Goal: Communication & Community: Answer question/provide support

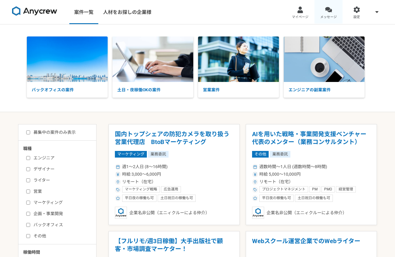
click at [330, 15] on span "メッセージ" at bounding box center [328, 17] width 17 height 5
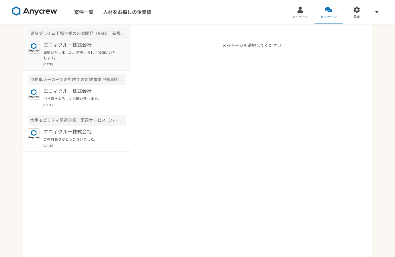
click at [104, 57] on p "承知いたしました。何卒よろしくお願いいたします。" at bounding box center [80, 55] width 74 height 11
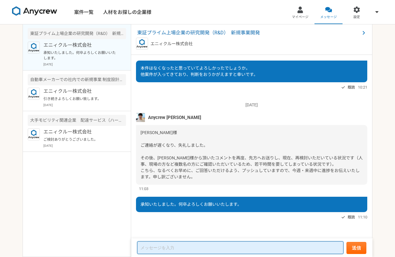
click at [222, 248] on textarea at bounding box center [240, 248] width 206 height 13
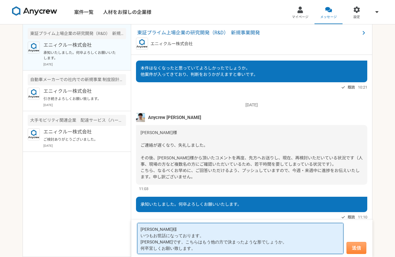
type textarea "木内様 いつもお世話になっております。 高橋です。こちらはもう他の方で決まったような形でしょうか。 何卒宜しくお願い致します。"
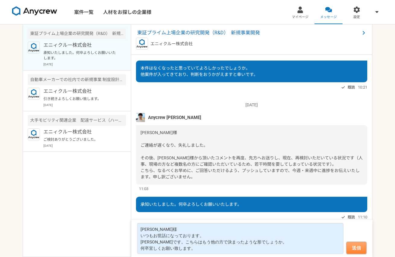
click at [365, 251] on button "送信" at bounding box center [356, 248] width 20 height 12
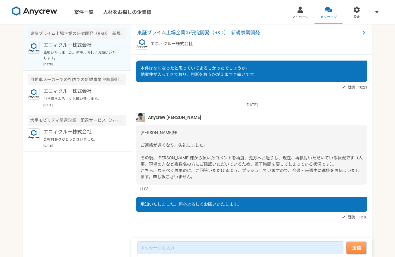
scroll to position [511, 0]
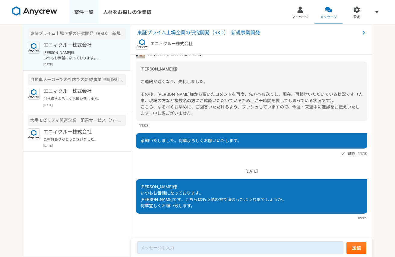
click at [89, 15] on link "案件一覧" at bounding box center [83, 12] width 29 height 24
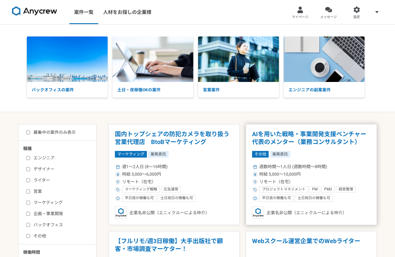
click at [317, 143] on h1 "AIを用いた戦略・事業開発支援ベンチャー　代表のメンター（業務コンサルタント）" at bounding box center [311, 138] width 118 height 15
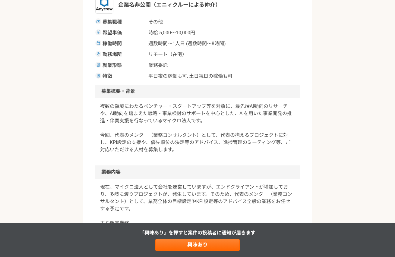
scroll to position [106, 0]
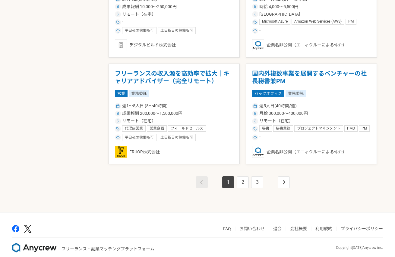
scroll to position [1025, 0]
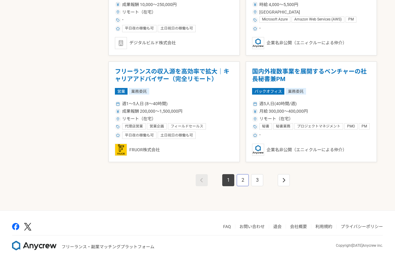
click at [241, 178] on link "2" at bounding box center [243, 180] width 12 height 12
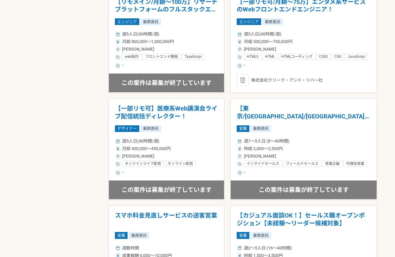
scroll to position [568, 0]
